Goal: Task Accomplishment & Management: Manage account settings

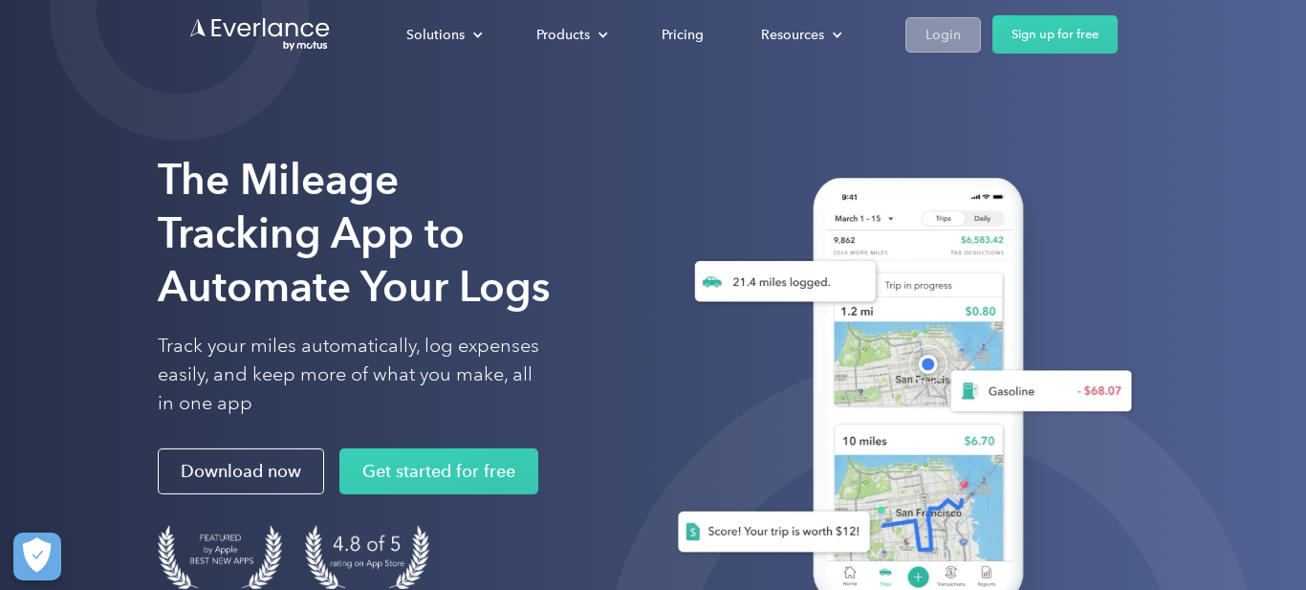
click at [946, 33] on div "Login" at bounding box center [942, 35] width 35 height 24
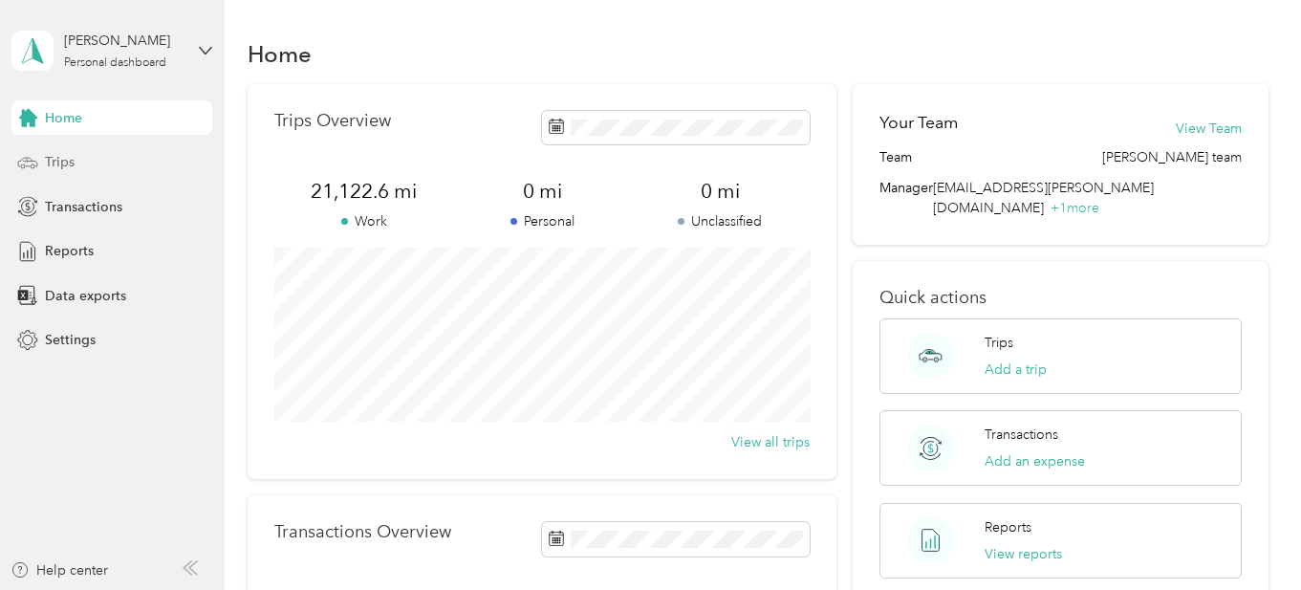
click at [63, 161] on span "Trips" at bounding box center [60, 162] width 30 height 20
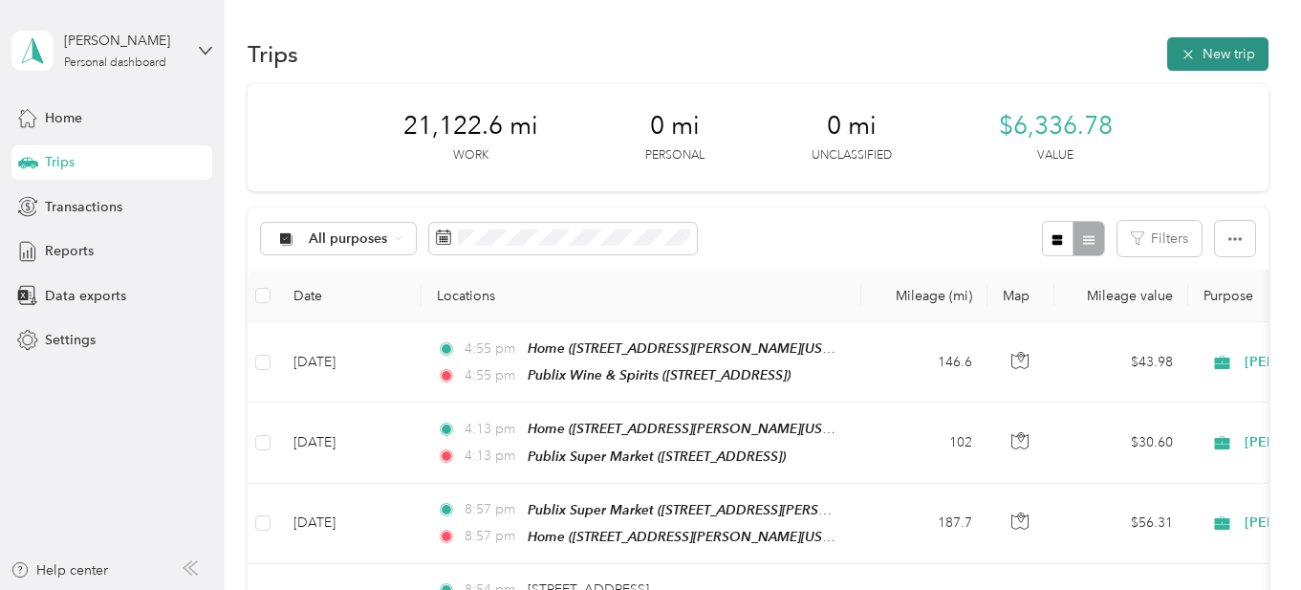
click at [1227, 53] on button "New trip" at bounding box center [1217, 53] width 101 height 33
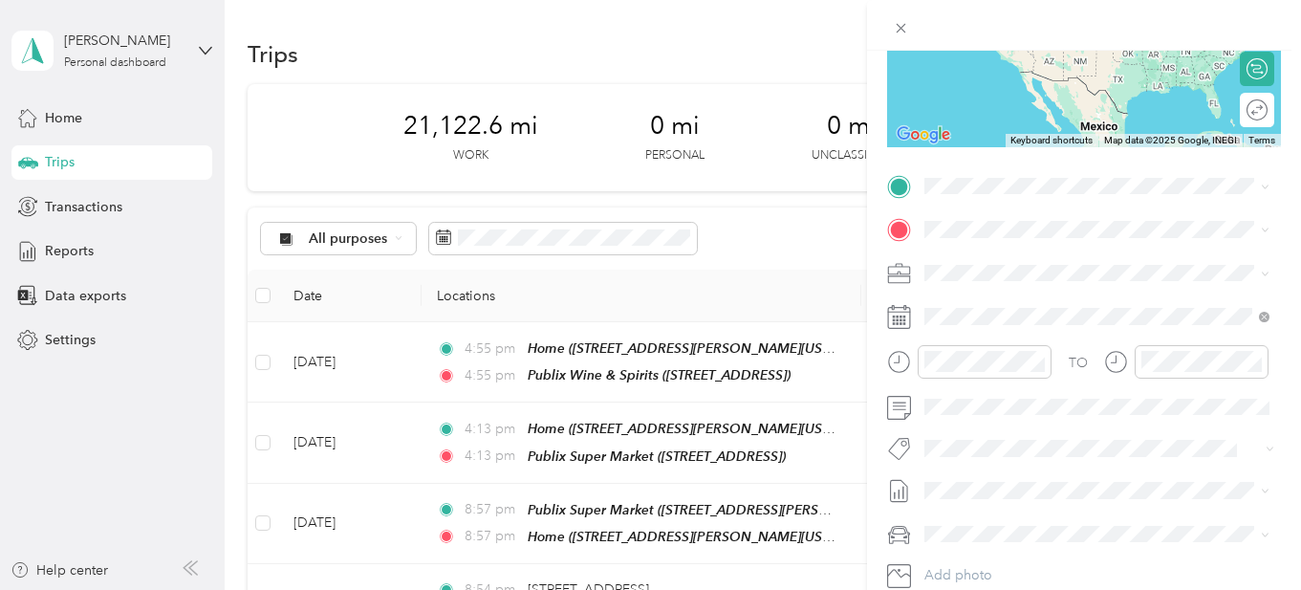
scroll to position [275, 0]
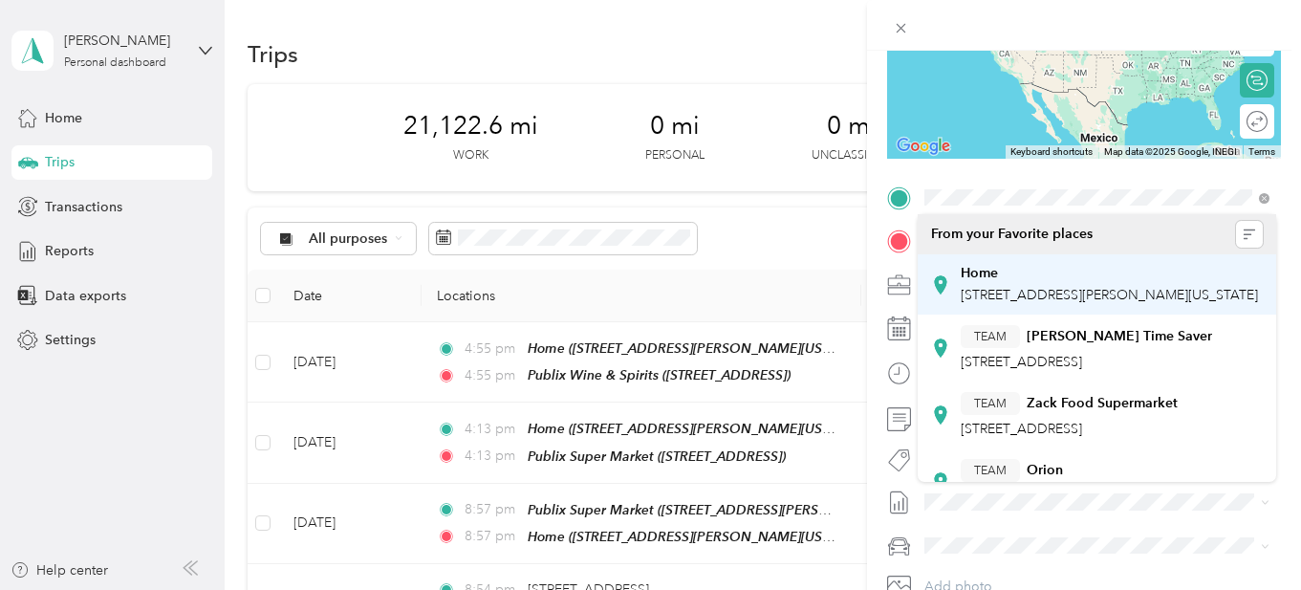
click at [977, 294] on span "12300 Carl Loop, 33525, Dade City, Florida, United States" at bounding box center [1109, 295] width 297 height 16
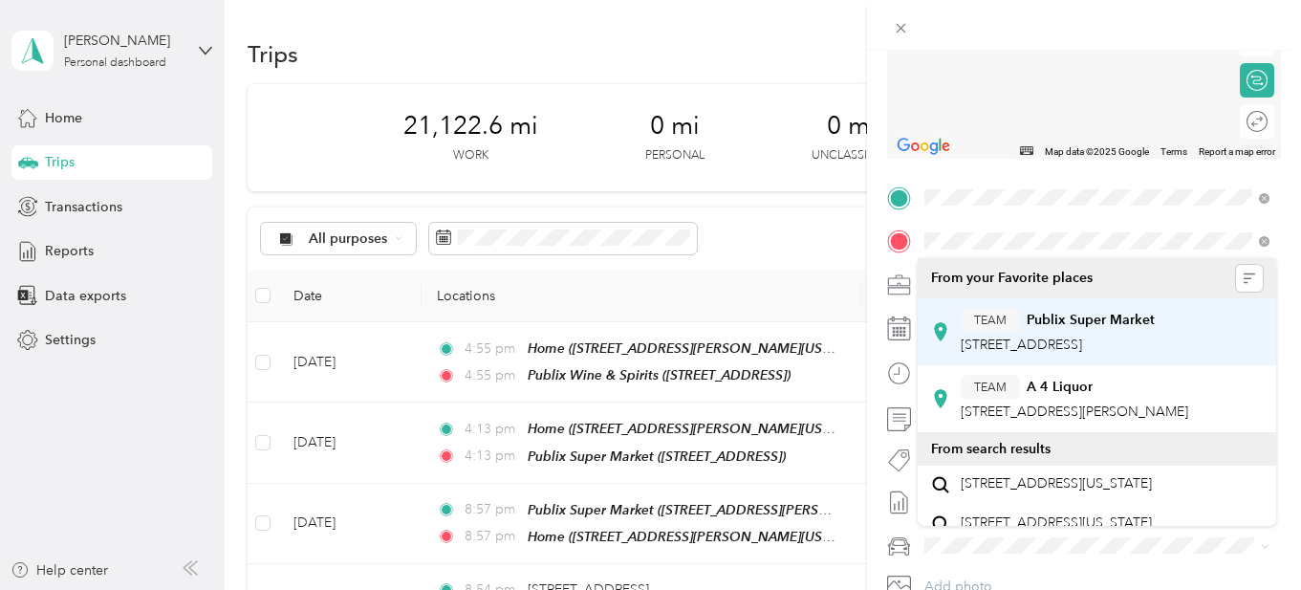
click at [1052, 347] on span "884 Cypress Gardens Blvd, 338804726, Winter Haven, FL, USA" at bounding box center [1021, 345] width 121 height 16
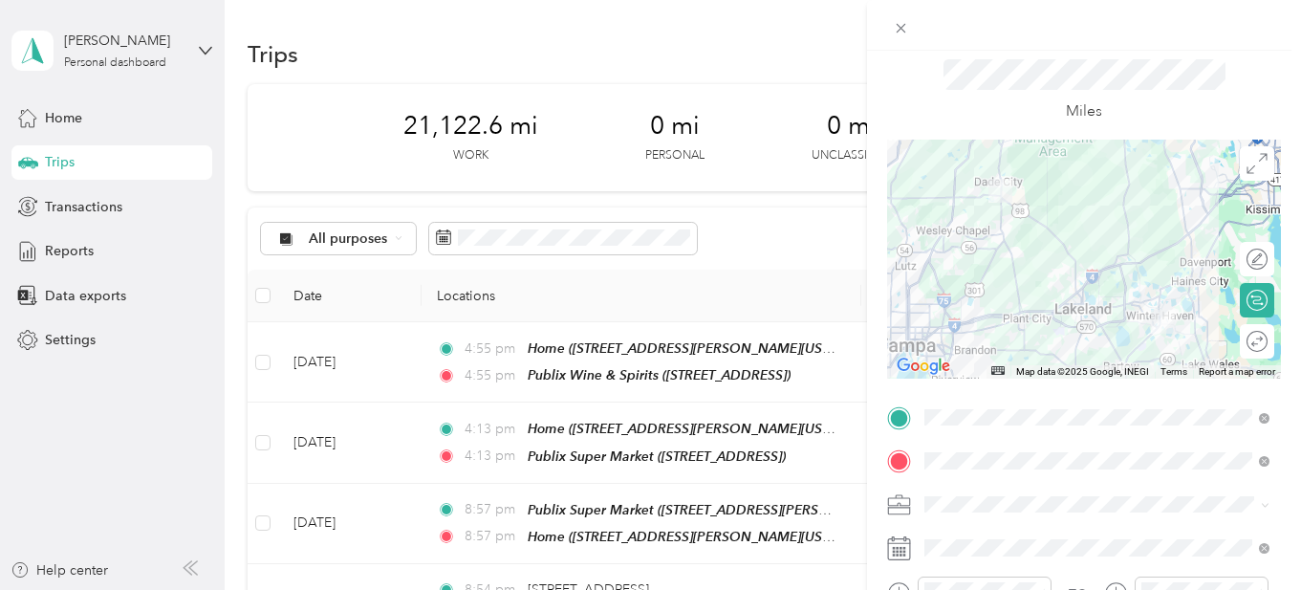
scroll to position [54, 0]
click at [1244, 338] on div at bounding box center [1248, 343] width 40 height 20
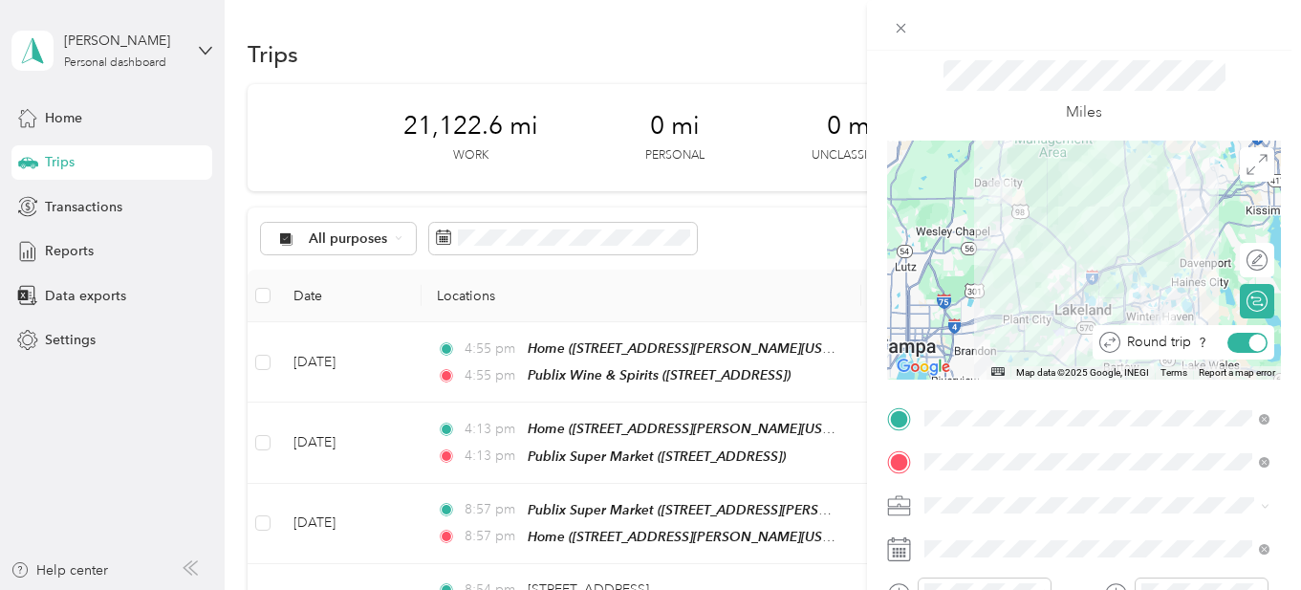
scroll to position [0, 0]
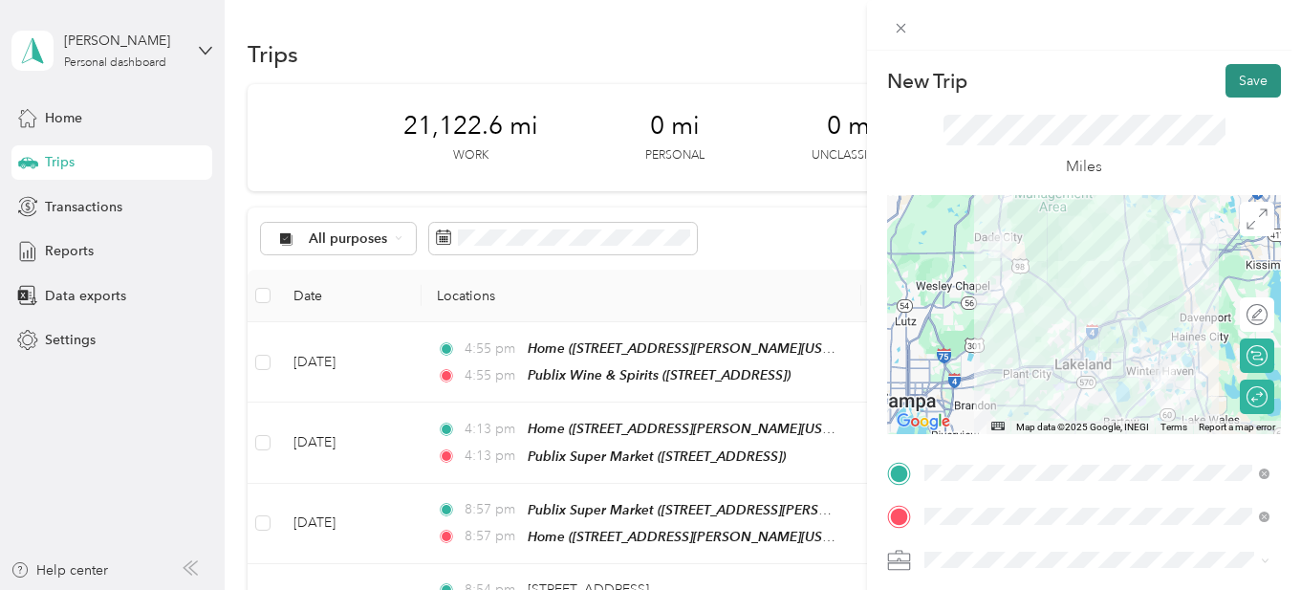
click at [1243, 79] on button "Save" at bounding box center [1253, 80] width 55 height 33
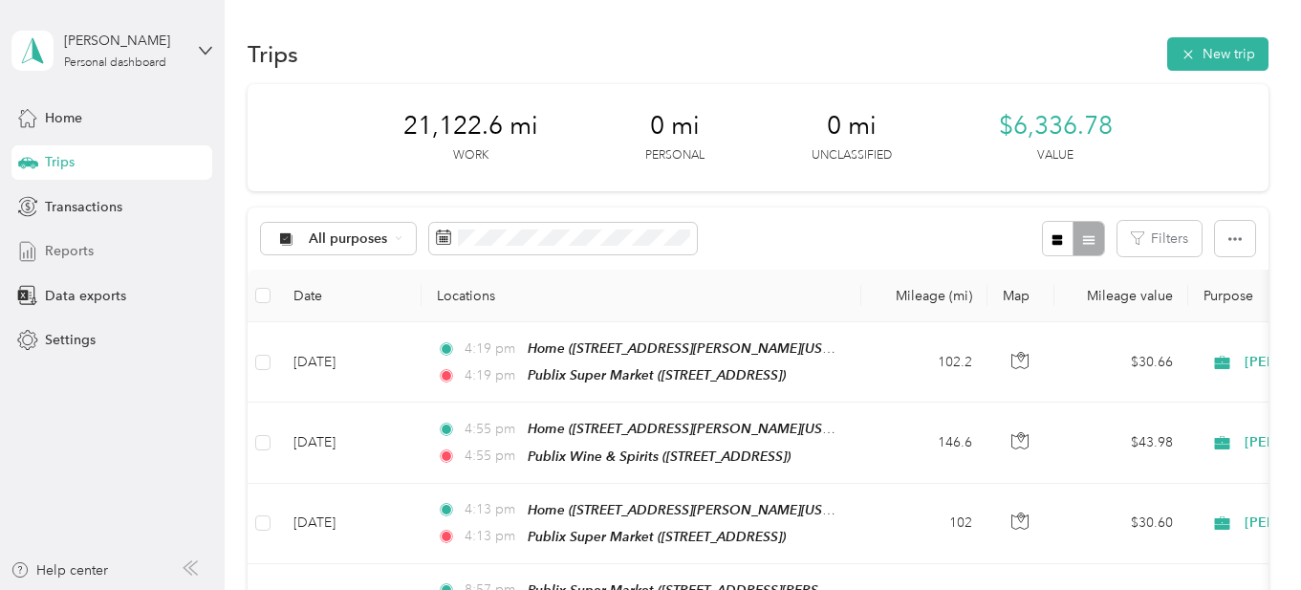
click at [66, 247] on span "Reports" at bounding box center [69, 251] width 49 height 20
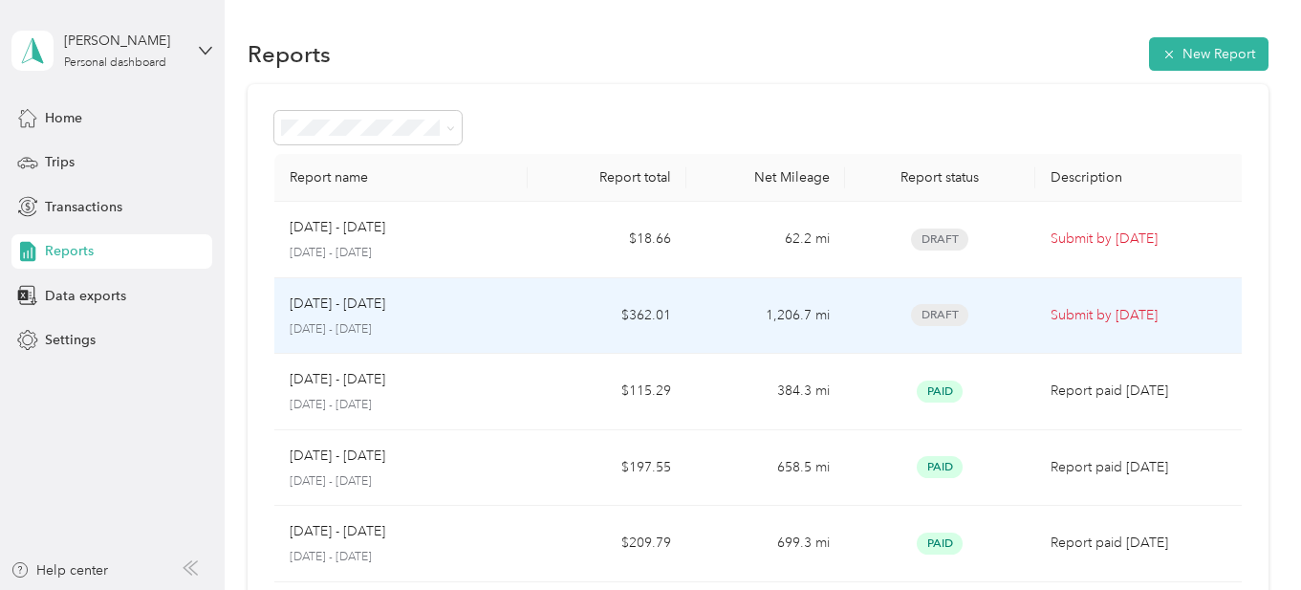
click at [659, 316] on td "$362.01" at bounding box center [607, 316] width 159 height 76
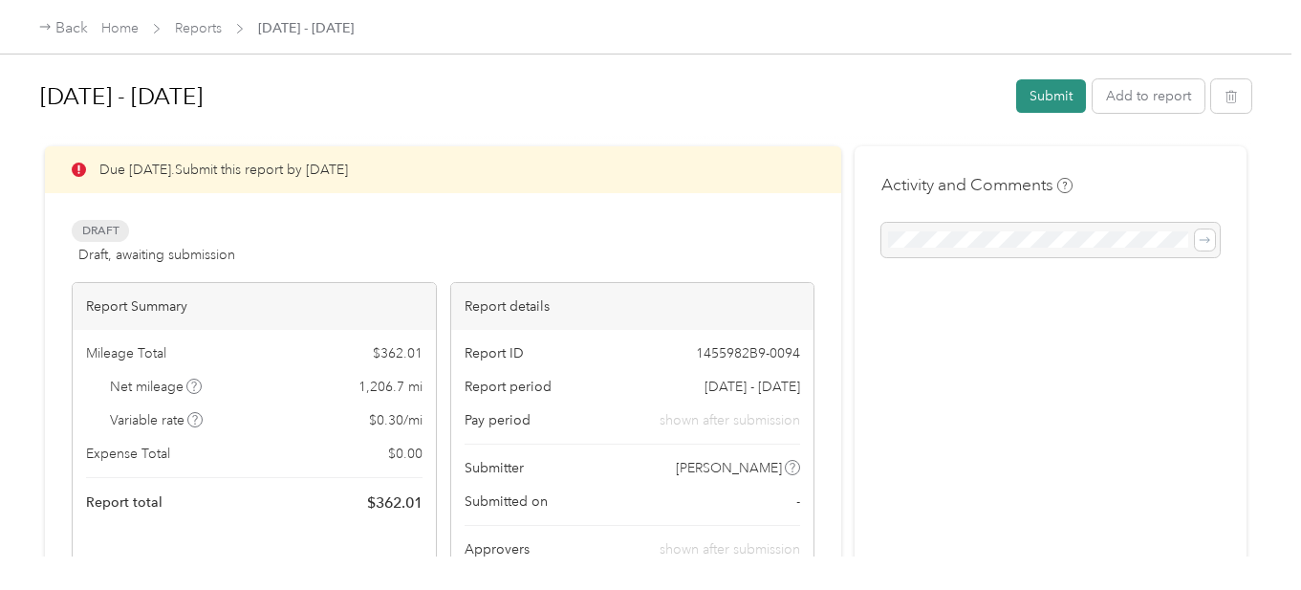
click at [1061, 92] on button "Submit" at bounding box center [1051, 95] width 70 height 33
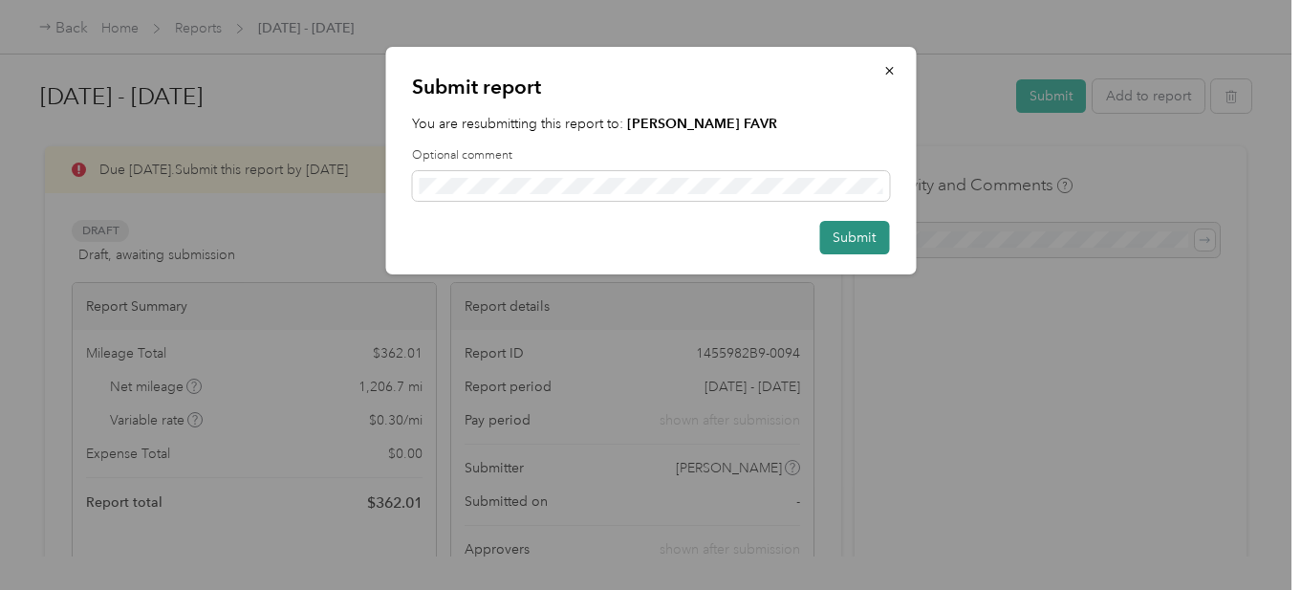
click at [853, 231] on button "Submit" at bounding box center [854, 237] width 70 height 33
